Goal: Task Accomplishment & Management: Use online tool/utility

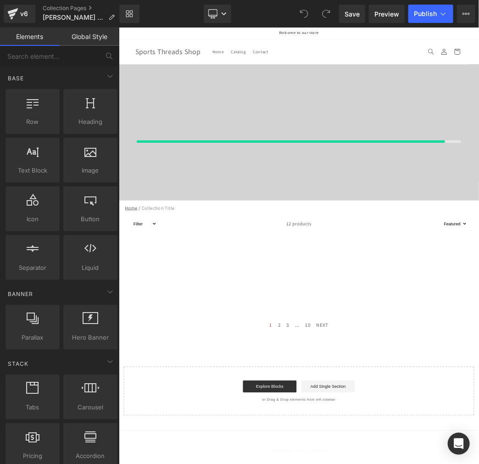
drag, startPoint x: 474, startPoint y: 464, endPoint x: 100, endPoint y: 232, distance: 440.7
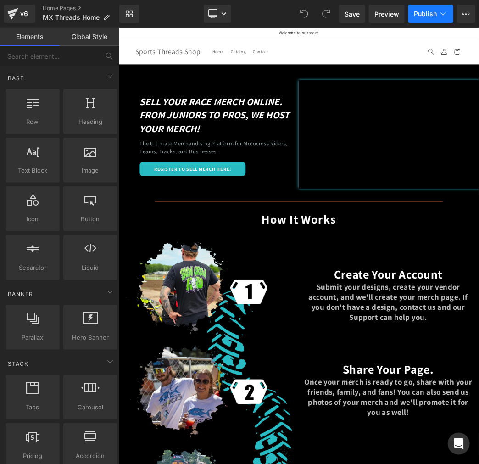
click at [441, 14] on icon at bounding box center [443, 13] width 9 height 9
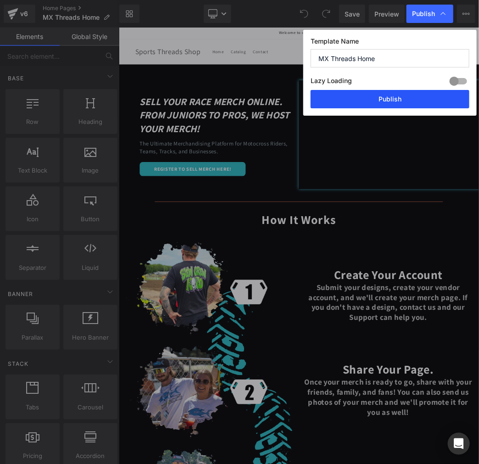
click at [401, 103] on button "Publish" at bounding box center [390, 99] width 159 height 18
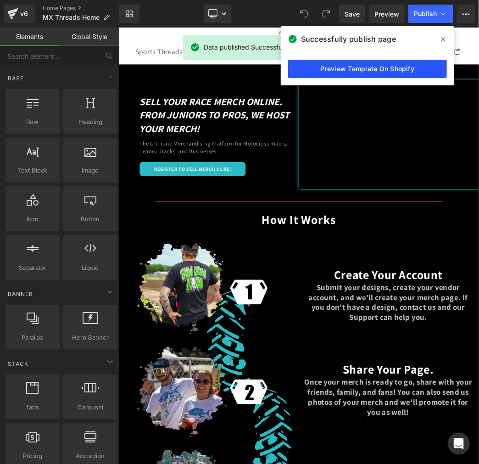
click at [371, 69] on link "Preview Template On Shopify" at bounding box center [367, 69] width 159 height 18
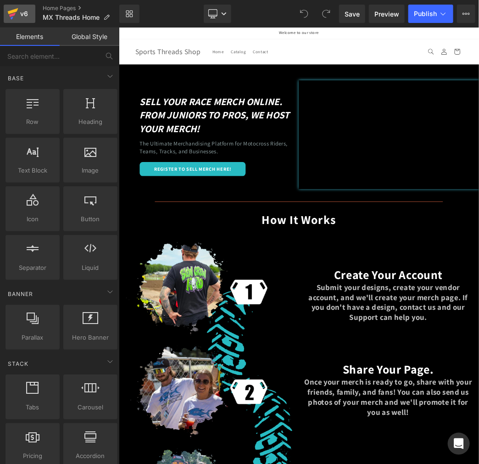
click at [18, 10] on div "v6" at bounding box center [23, 14] width 11 height 12
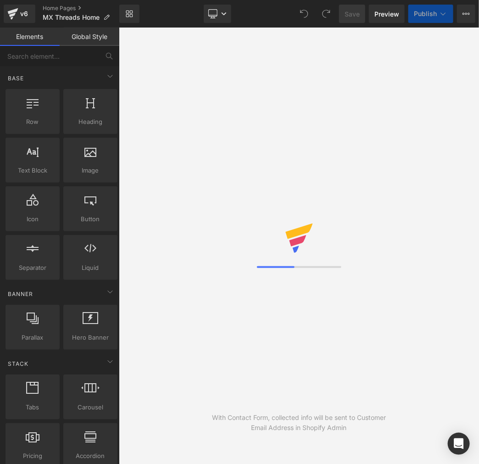
click at [434, 16] on span "Publish" at bounding box center [425, 13] width 23 height 7
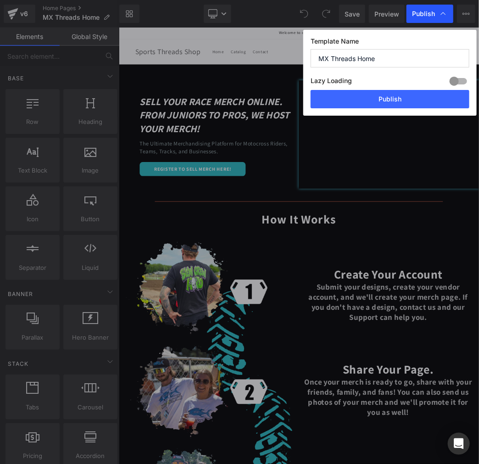
click at [435, 13] on span "Publish" at bounding box center [430, 13] width 36 height 9
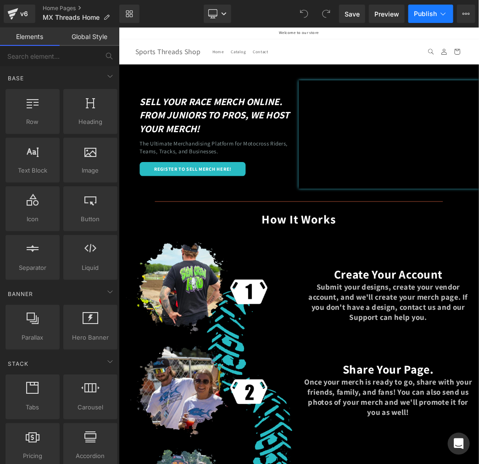
click at [435, 14] on span "Publish" at bounding box center [425, 13] width 23 height 7
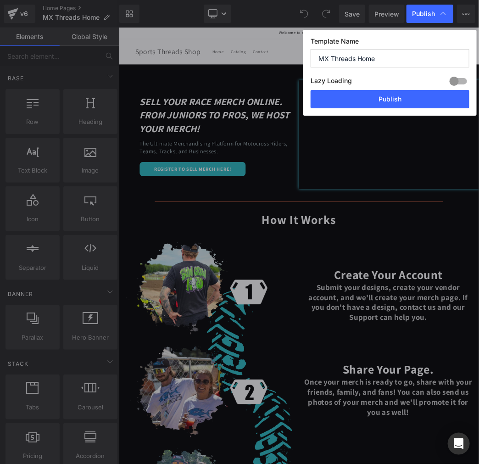
click at [435, 14] on span "Publish" at bounding box center [430, 13] width 36 height 9
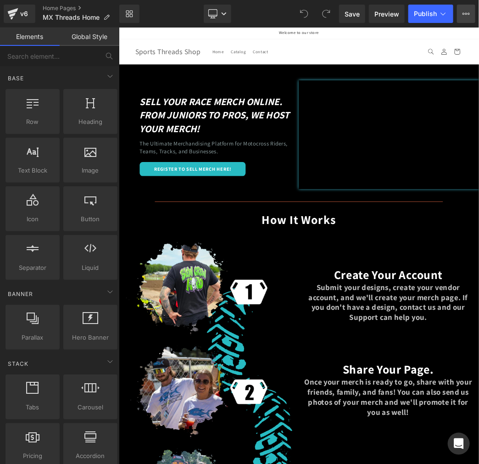
click at [468, 15] on icon at bounding box center [466, 13] width 7 height 7
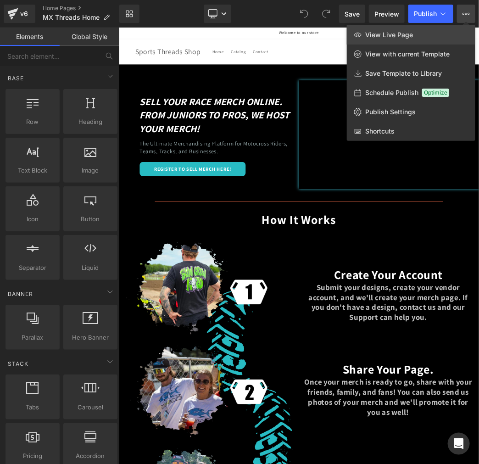
click at [384, 36] on span "View Live Page" at bounding box center [390, 35] width 48 height 8
